Goal: Task Accomplishment & Management: Manage account settings

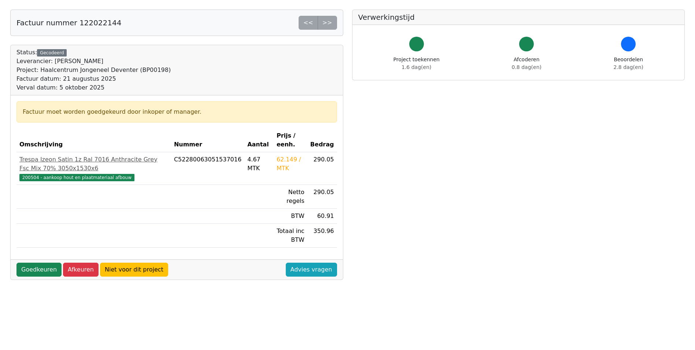
scroll to position [73, 0]
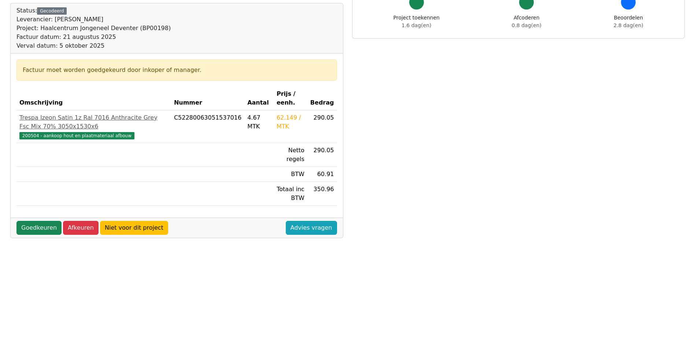
click at [283, 118] on div "62.149 / MTK" at bounding box center [291, 122] width 28 height 18
drag, startPoint x: 277, startPoint y: 117, endPoint x: 283, endPoint y: 118, distance: 5.6
click at [283, 118] on div "62.149 / MTK" at bounding box center [291, 122] width 28 height 18
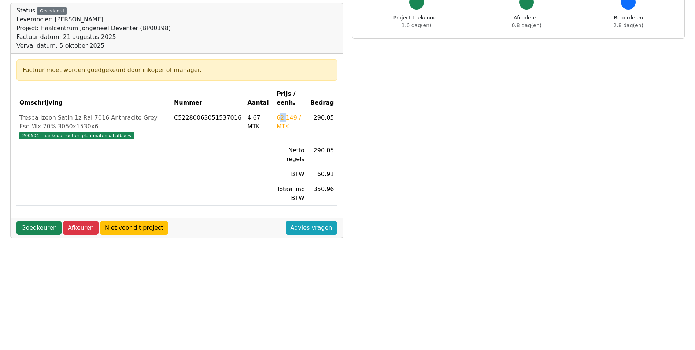
click at [281, 121] on div "62.149 / MTK" at bounding box center [291, 122] width 28 height 18
click at [288, 117] on div "62.149 / MTK" at bounding box center [291, 122] width 28 height 18
drag, startPoint x: 288, startPoint y: 117, endPoint x: 284, endPoint y: 121, distance: 4.9
click at [284, 121] on div "62.149 / MTK" at bounding box center [291, 122] width 28 height 18
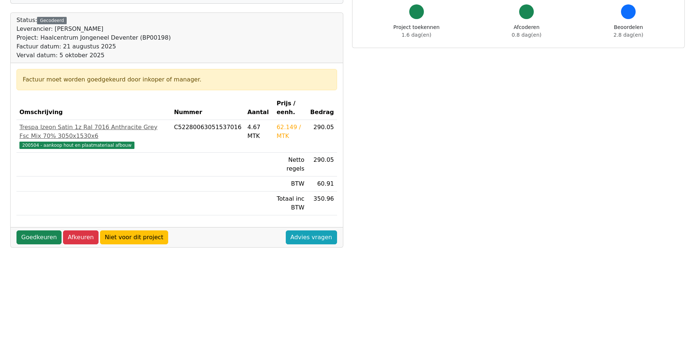
scroll to position [37, 0]
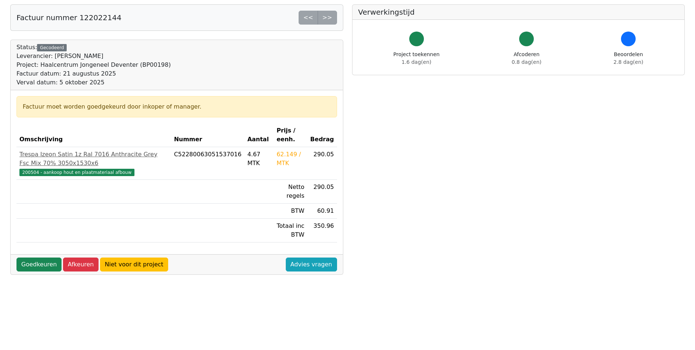
click at [280, 154] on div "62.149 / MTK" at bounding box center [291, 159] width 28 height 18
drag, startPoint x: 280, startPoint y: 154, endPoint x: 282, endPoint y: 165, distance: 10.4
click at [282, 165] on div "62.149 / MTK" at bounding box center [291, 159] width 28 height 18
drag, startPoint x: 291, startPoint y: 163, endPoint x: 279, endPoint y: 151, distance: 17.1
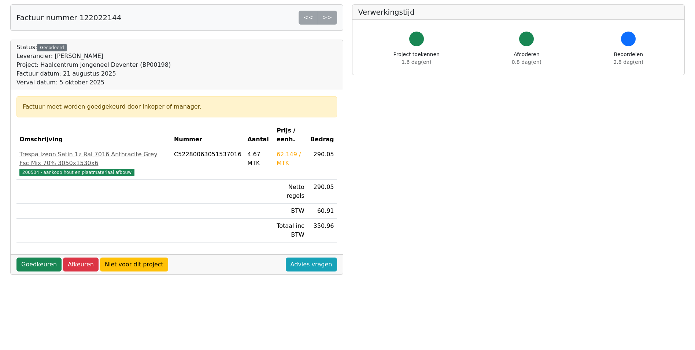
click at [279, 151] on div "62.149 / MTK" at bounding box center [291, 159] width 28 height 18
drag, startPoint x: 279, startPoint y: 151, endPoint x: 280, endPoint y: 160, distance: 9.6
click at [280, 160] on div "62.149 / MTK" at bounding box center [291, 159] width 28 height 18
click at [36, 263] on link "Goedkeuren" at bounding box center [38, 264] width 45 height 14
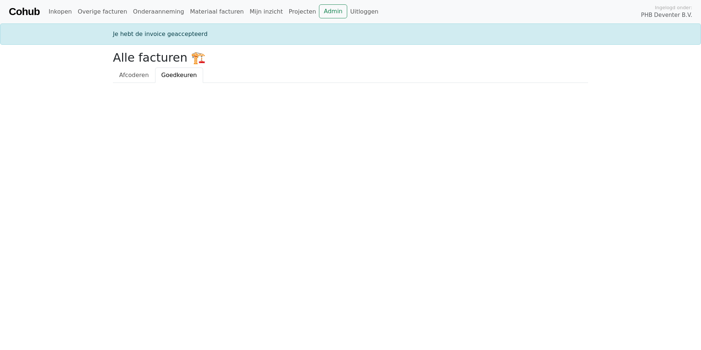
click at [217, 83] on html "Cohub Inkopen Overige facturen Onderaanneming Materiaal facturen Mijn inzicht P…" at bounding box center [350, 41] width 701 height 83
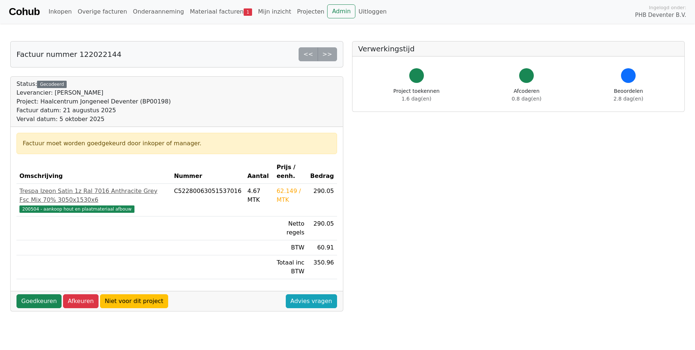
scroll to position [37, 0]
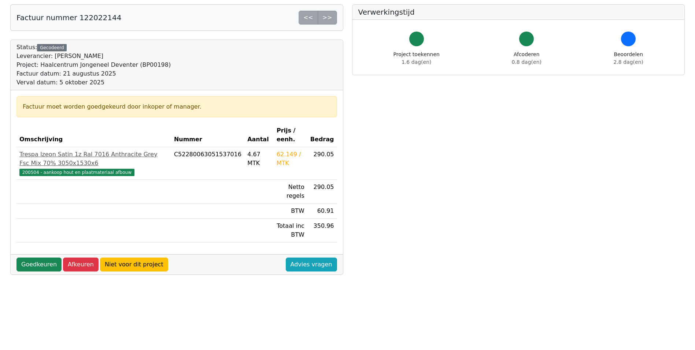
click at [286, 155] on div "62.149 / MTK" at bounding box center [291, 159] width 28 height 18
click at [290, 155] on div "62.149 / MTK" at bounding box center [291, 159] width 28 height 18
drag, startPoint x: 290, startPoint y: 155, endPoint x: 282, endPoint y: 155, distance: 7.7
click at [282, 155] on div "62.149 / MTK" at bounding box center [291, 159] width 28 height 18
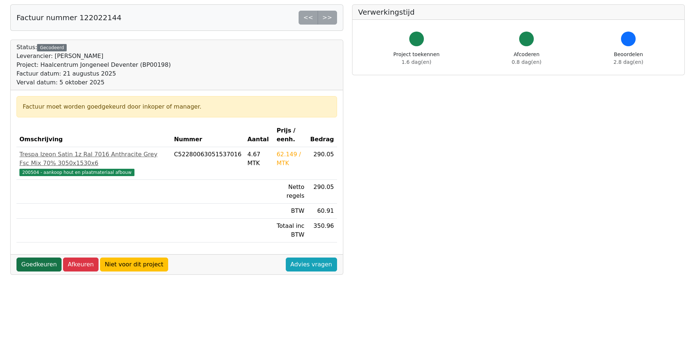
click at [35, 263] on link "Goedkeuren" at bounding box center [38, 264] width 45 height 14
